Goal: Task Accomplishment & Management: Manage account settings

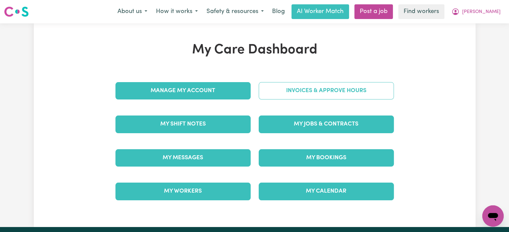
click at [322, 93] on link "Invoices & Approve Hours" at bounding box center [326, 90] width 135 height 17
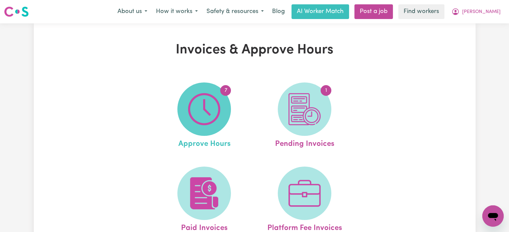
click at [197, 112] on img at bounding box center [204, 109] width 32 height 32
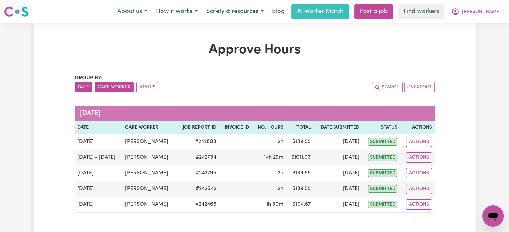
click at [107, 84] on button "Care Worker" at bounding box center [114, 87] width 39 height 10
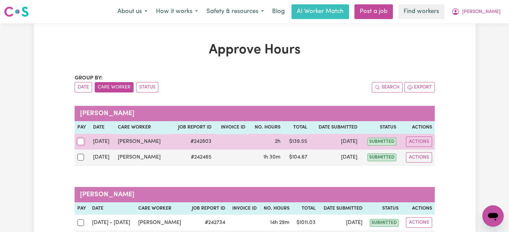
click at [80, 141] on input "checkbox" at bounding box center [80, 141] width 7 height 7
checkbox input "true"
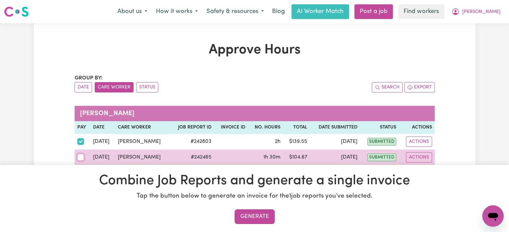
click at [82, 159] on input "checkbox" at bounding box center [80, 157] width 7 height 7
checkbox input "true"
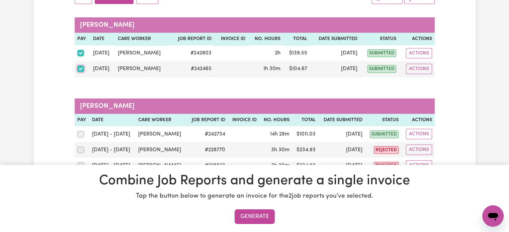
scroll to position [100, 0]
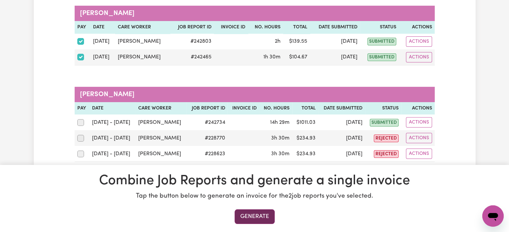
click at [260, 215] on button "Generate" at bounding box center [255, 217] width 40 height 15
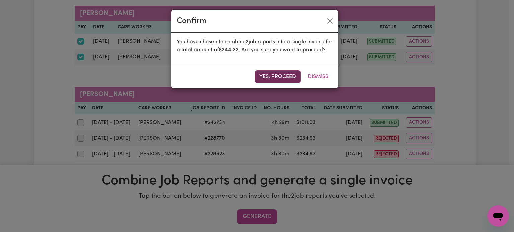
click at [283, 83] on button "Yes, proceed" at bounding box center [277, 77] width 45 height 13
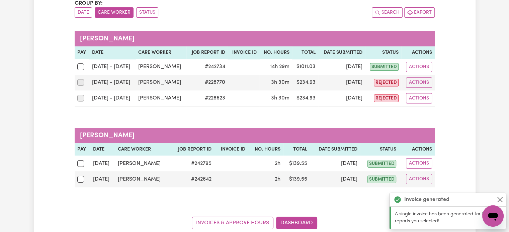
scroll to position [86, 0]
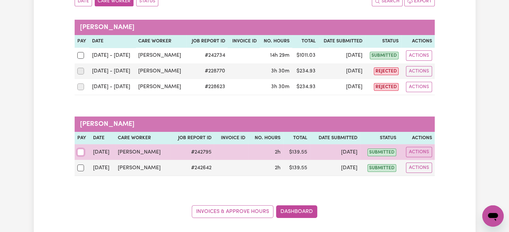
click at [78, 151] on input "checkbox" at bounding box center [80, 152] width 7 height 7
checkbox input "true"
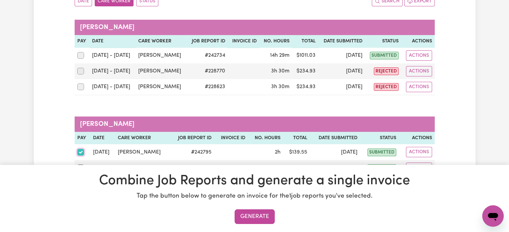
scroll to position [120, 0]
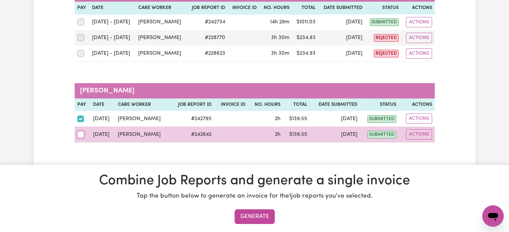
click at [82, 135] on input "checkbox" at bounding box center [80, 134] width 7 height 7
checkbox input "true"
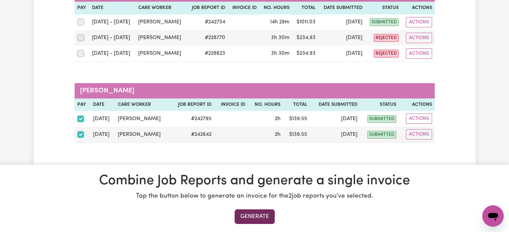
click at [256, 216] on button "Generate" at bounding box center [255, 217] width 40 height 15
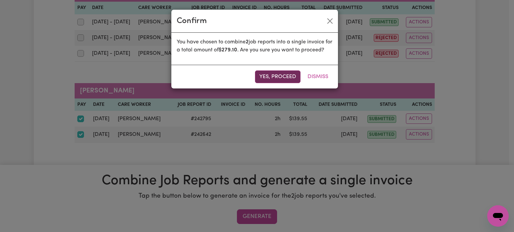
click at [283, 80] on button "Yes, proceed" at bounding box center [277, 77] width 45 height 13
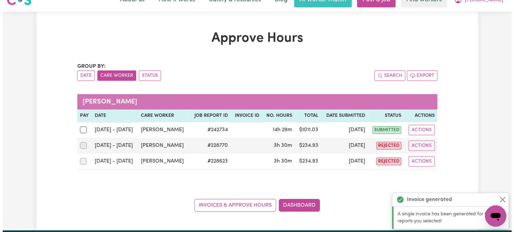
scroll to position [0, 0]
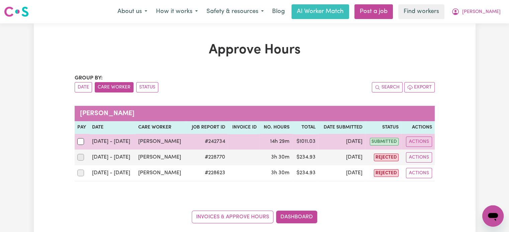
click at [147, 143] on td "[PERSON_NAME]" at bounding box center [160, 142] width 51 height 16
click at [424, 140] on button "Actions" at bounding box center [419, 142] width 26 height 10
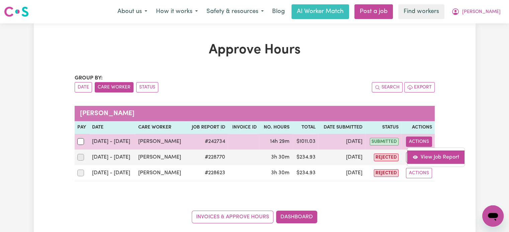
click at [424, 152] on link "View Job Report" at bounding box center [435, 157] width 57 height 13
select select "pm"
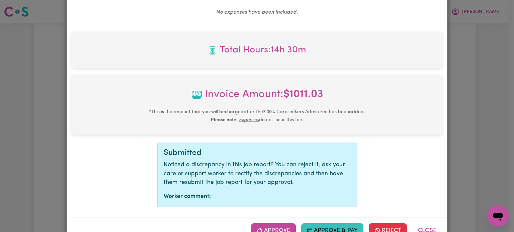
scroll to position [616, 0]
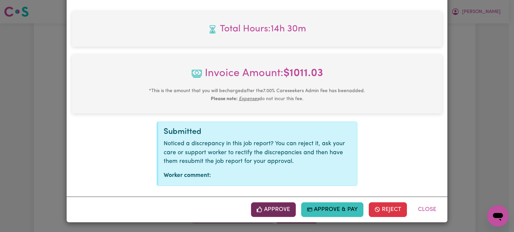
click at [273, 212] on button "Approve" at bounding box center [273, 210] width 45 height 15
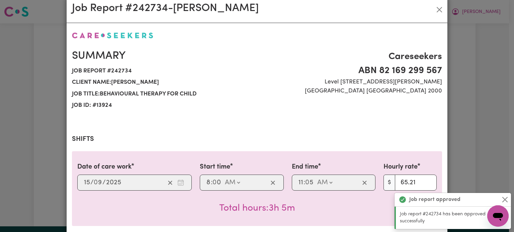
scroll to position [0, 0]
